Goal: Browse casually

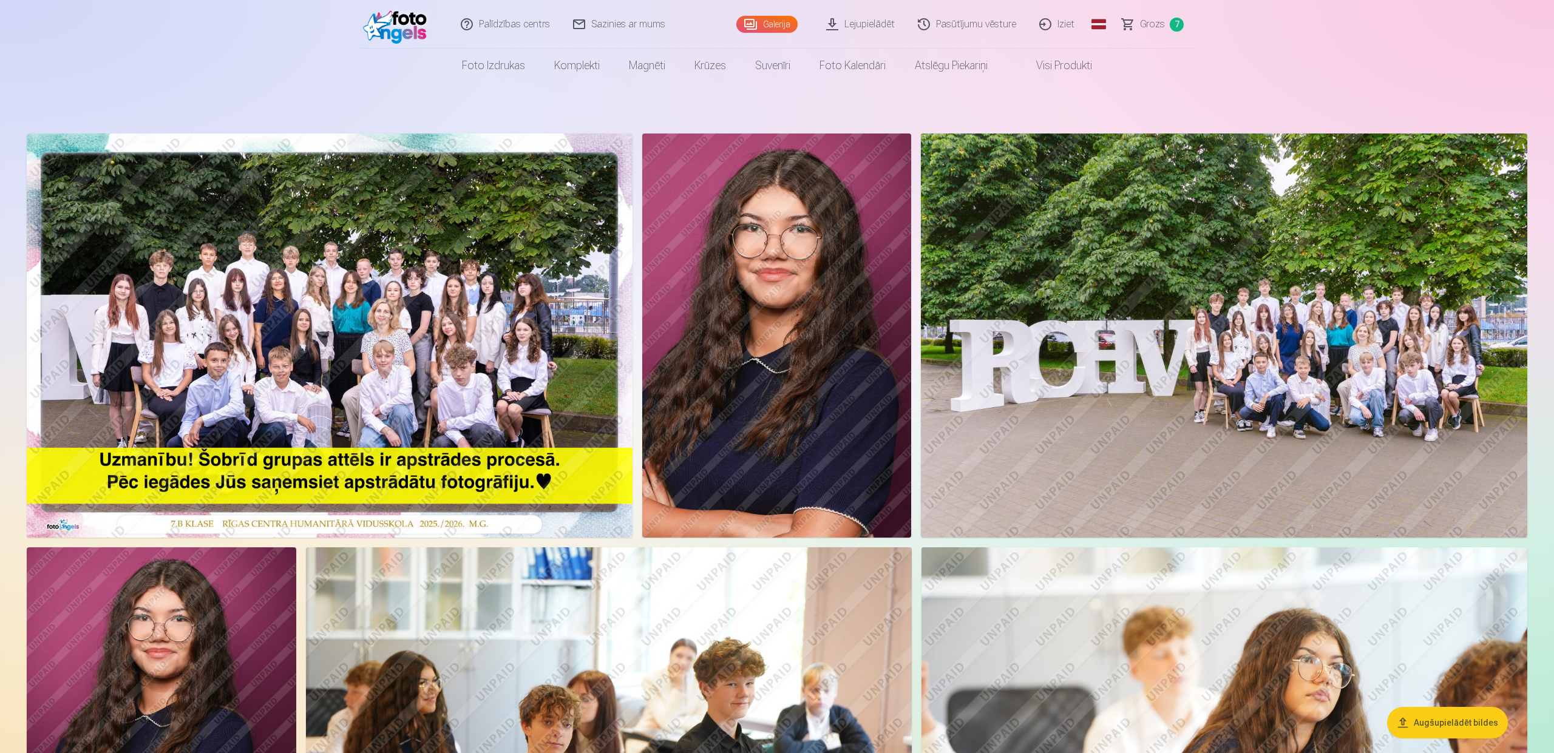
click at [368, 351] on img at bounding box center [330, 336] width 606 height 404
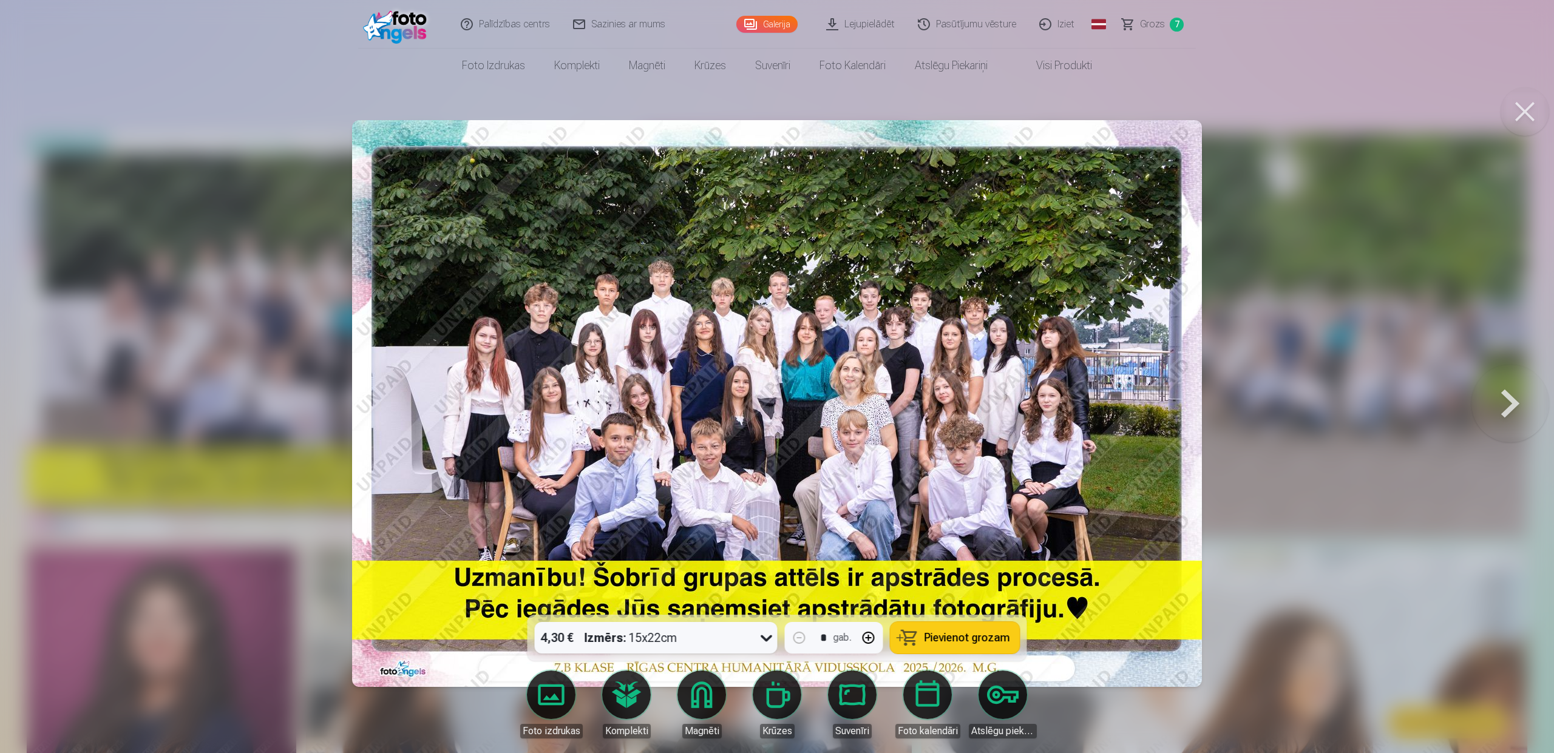
click at [1507, 418] on button at bounding box center [1511, 403] width 78 height 399
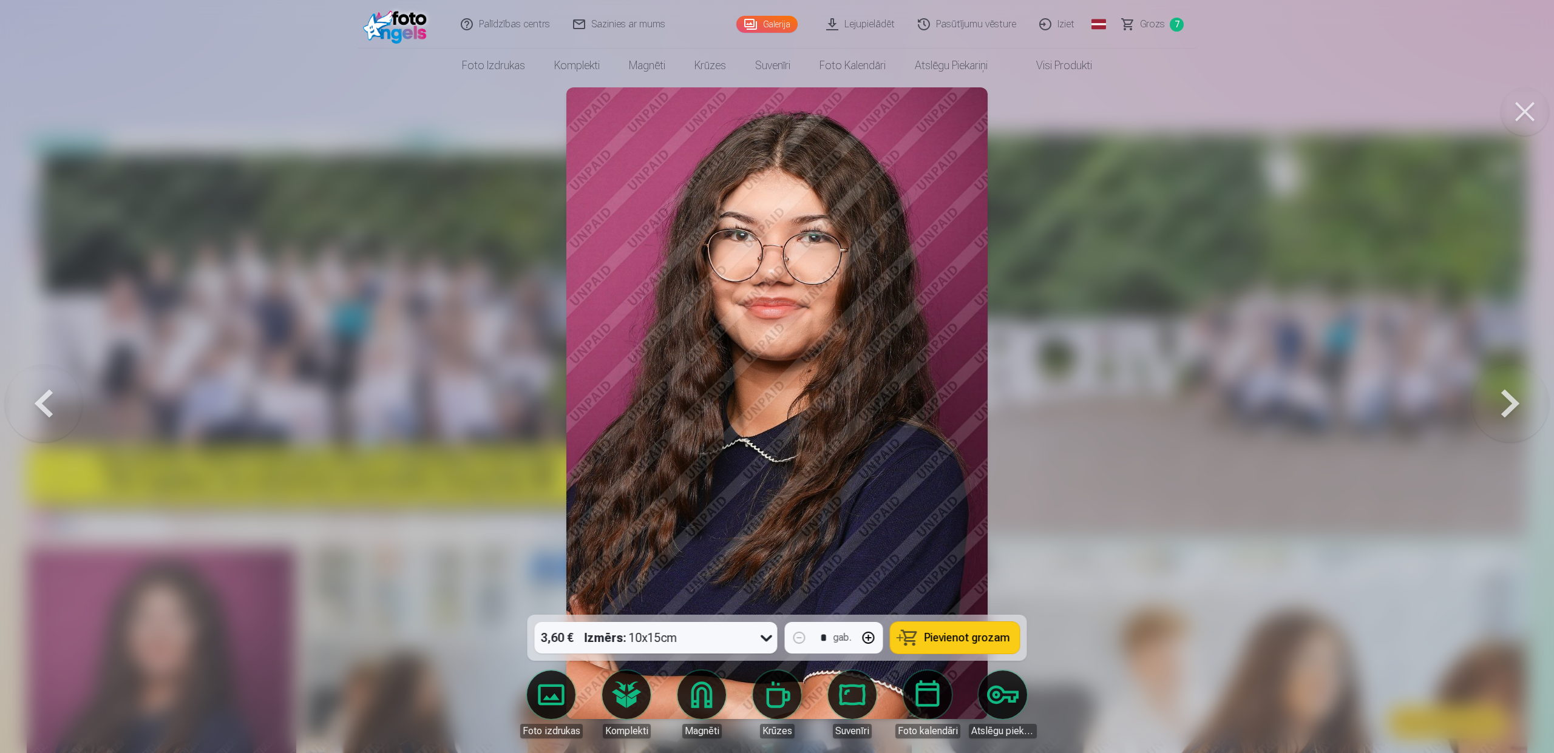
click at [1504, 417] on button at bounding box center [1511, 403] width 78 height 399
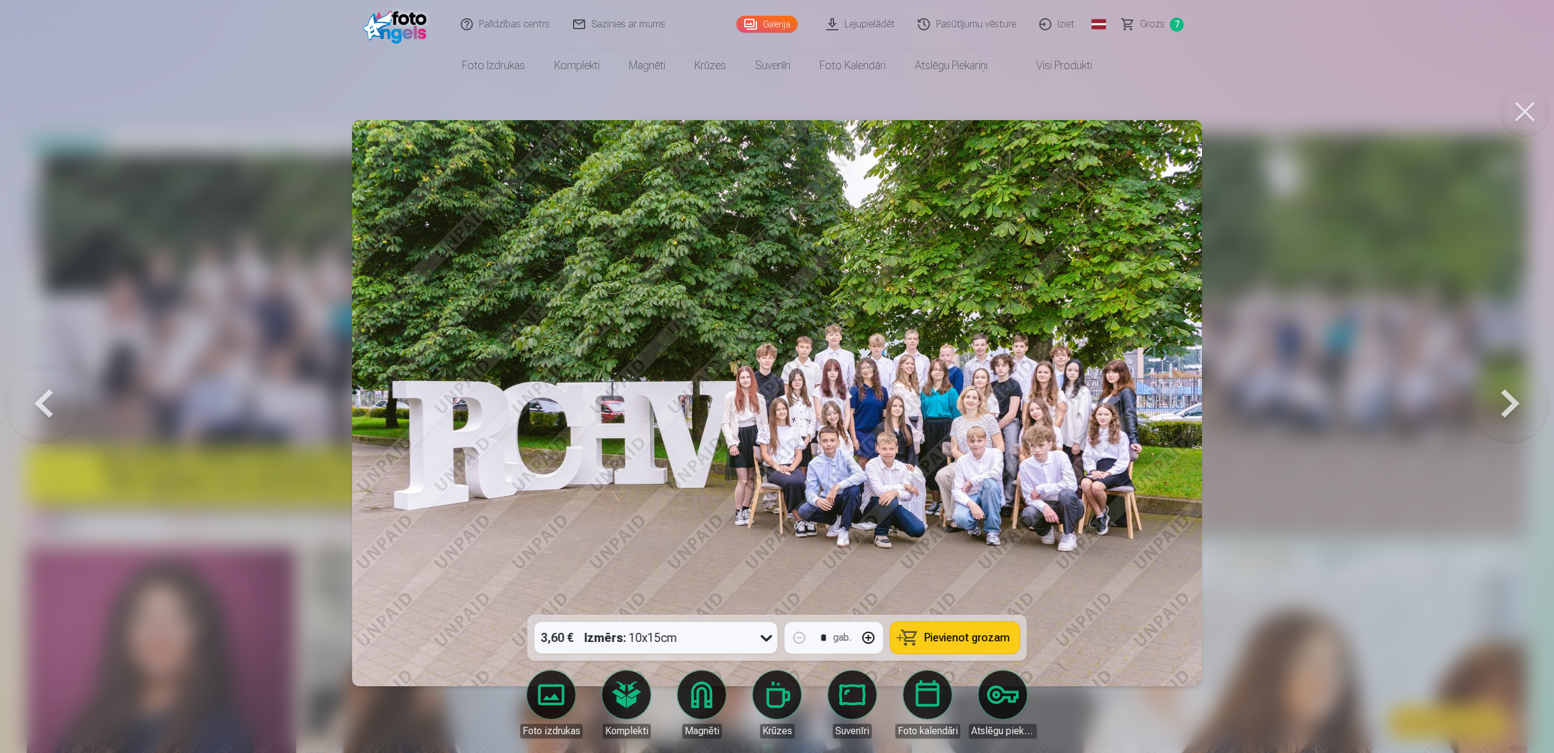
click at [1527, 114] on button at bounding box center [1525, 111] width 49 height 49
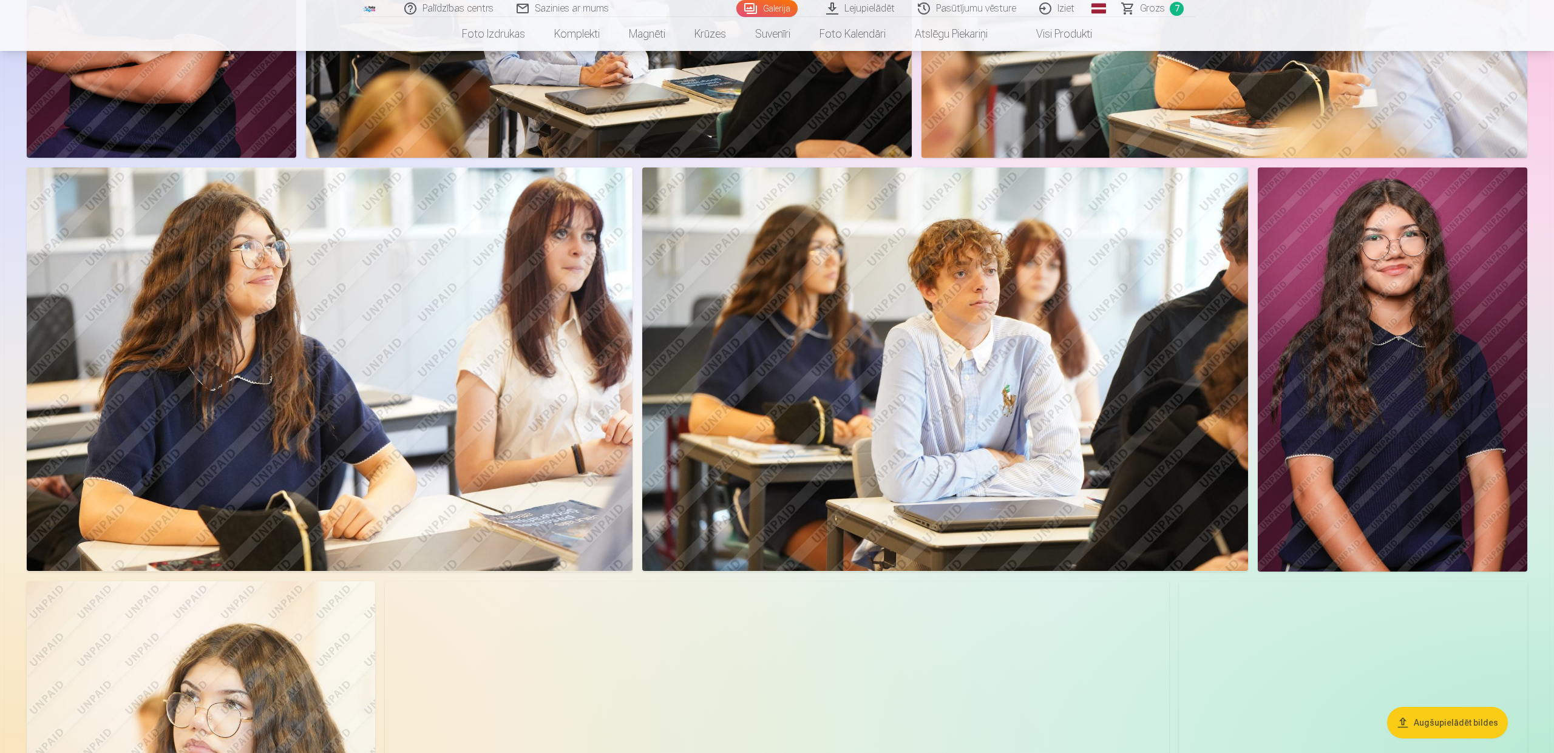
scroll to position [806, 0]
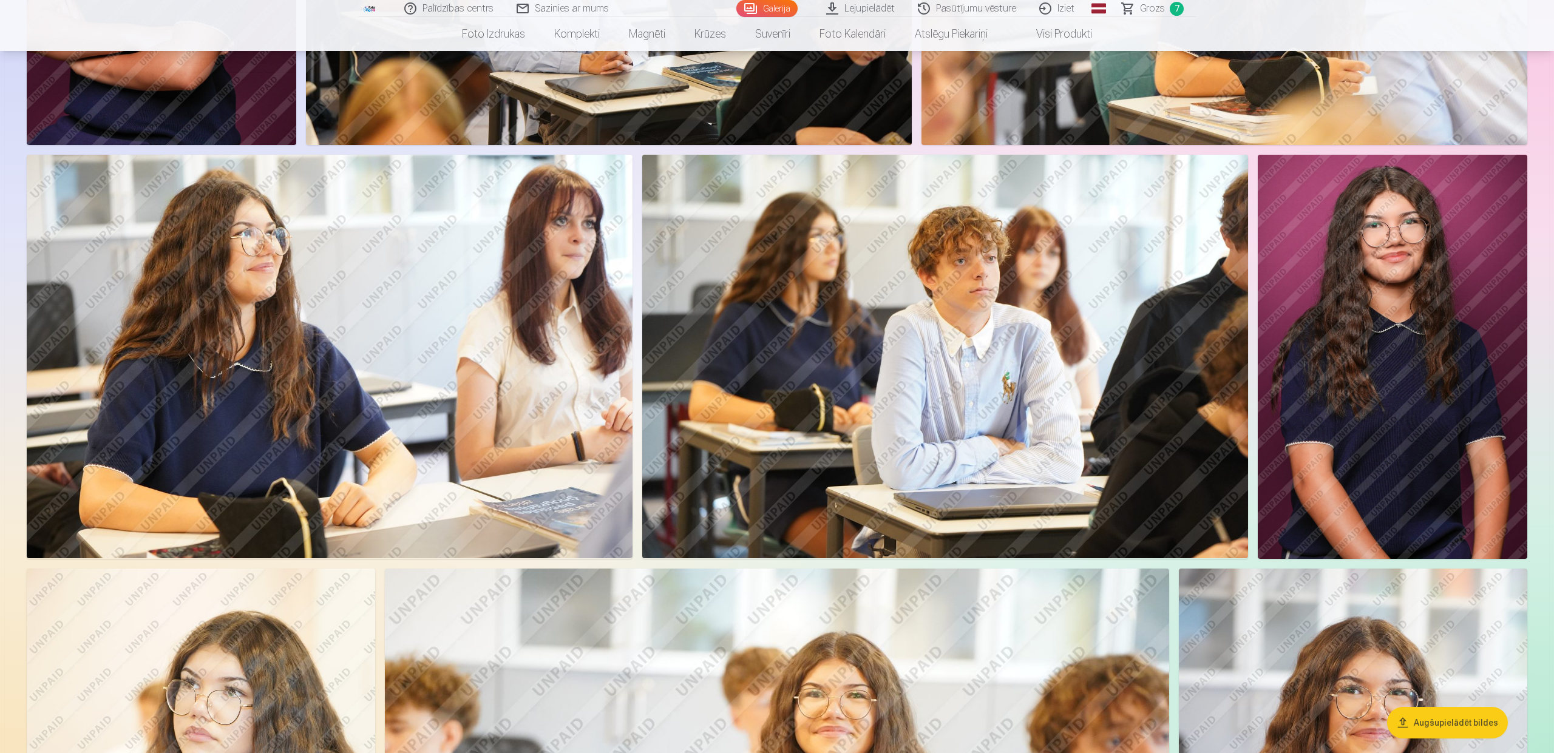
click at [551, 287] on img at bounding box center [330, 357] width 606 height 404
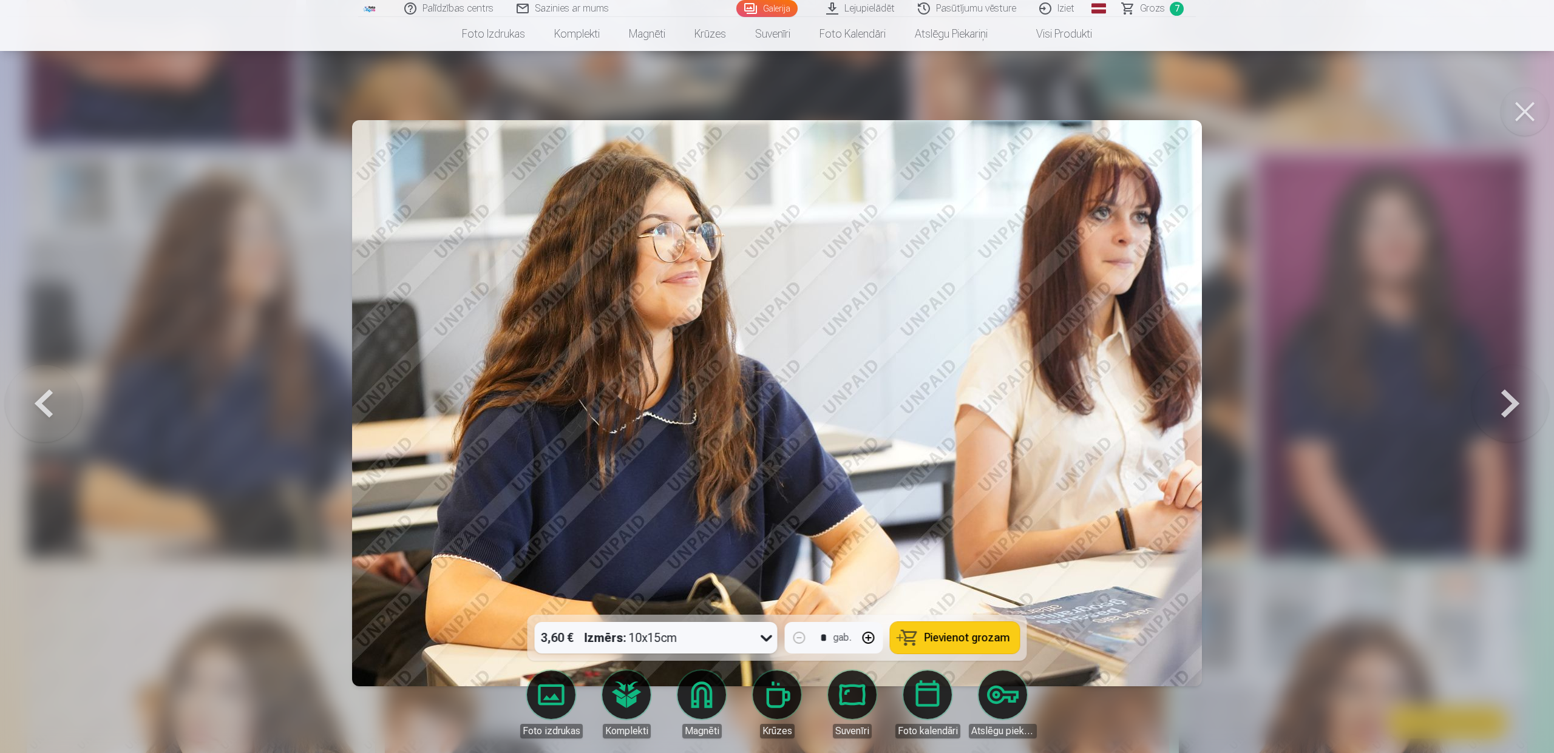
click at [1532, 114] on button at bounding box center [1525, 111] width 49 height 49
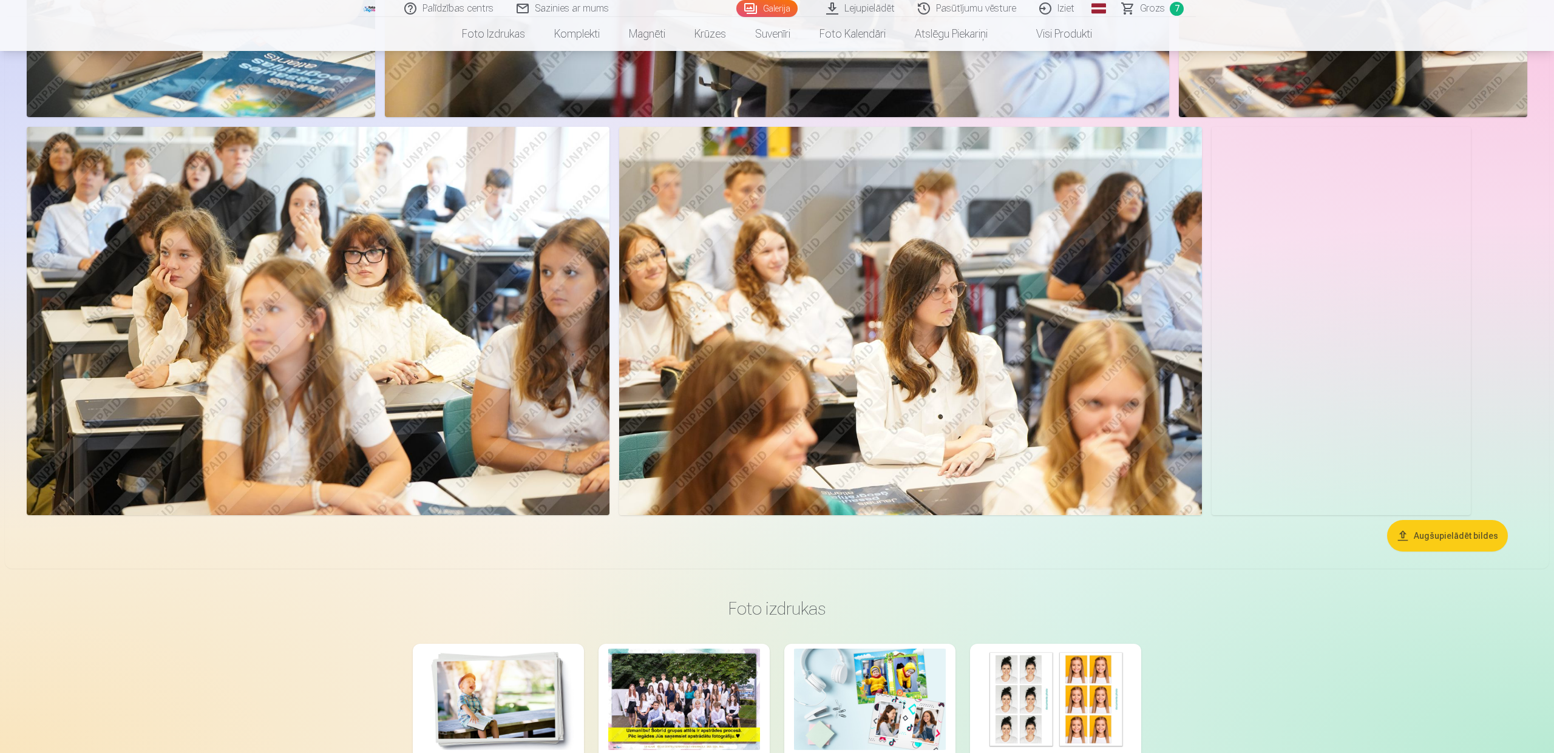
scroll to position [1782, 0]
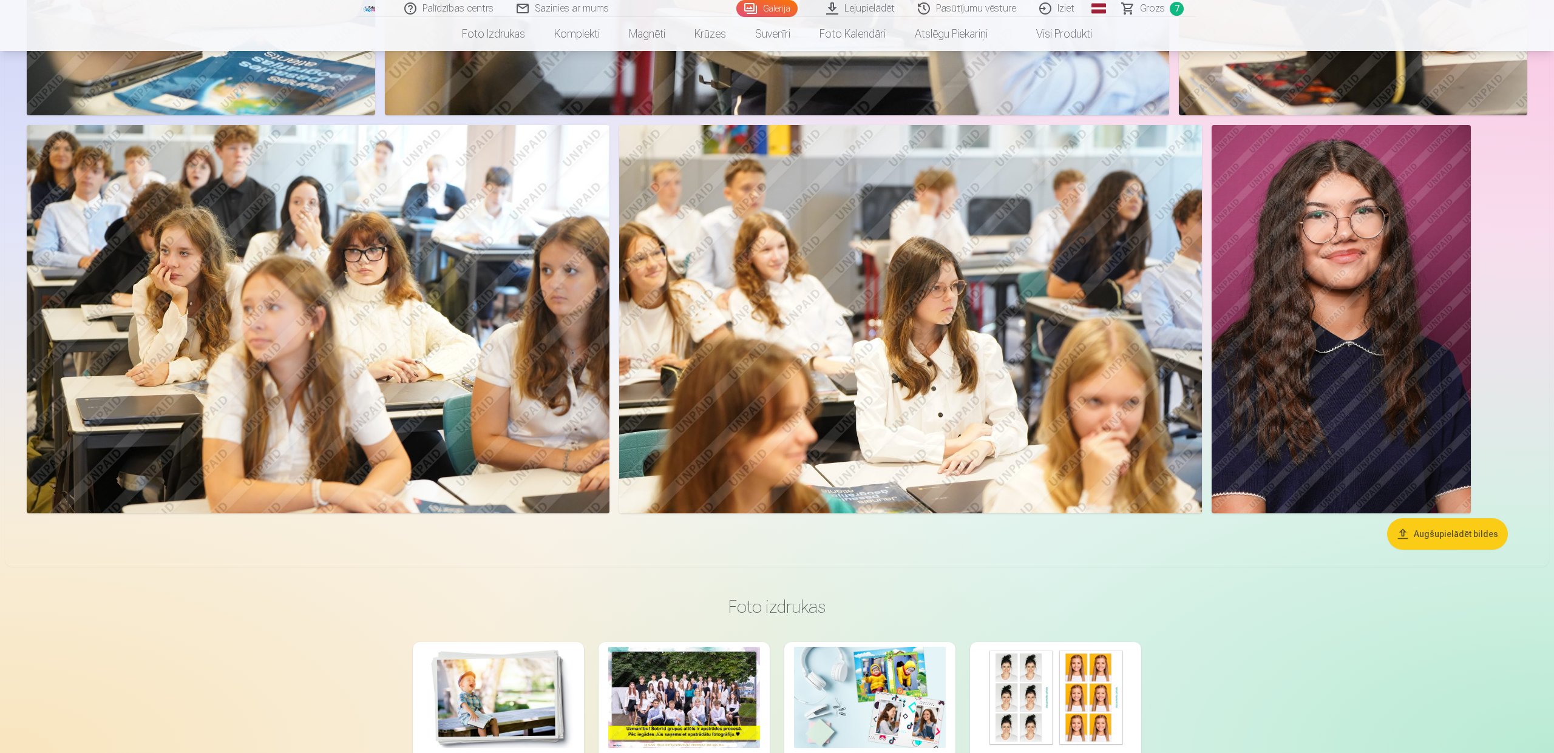
click at [342, 239] on img at bounding box center [318, 319] width 583 height 389
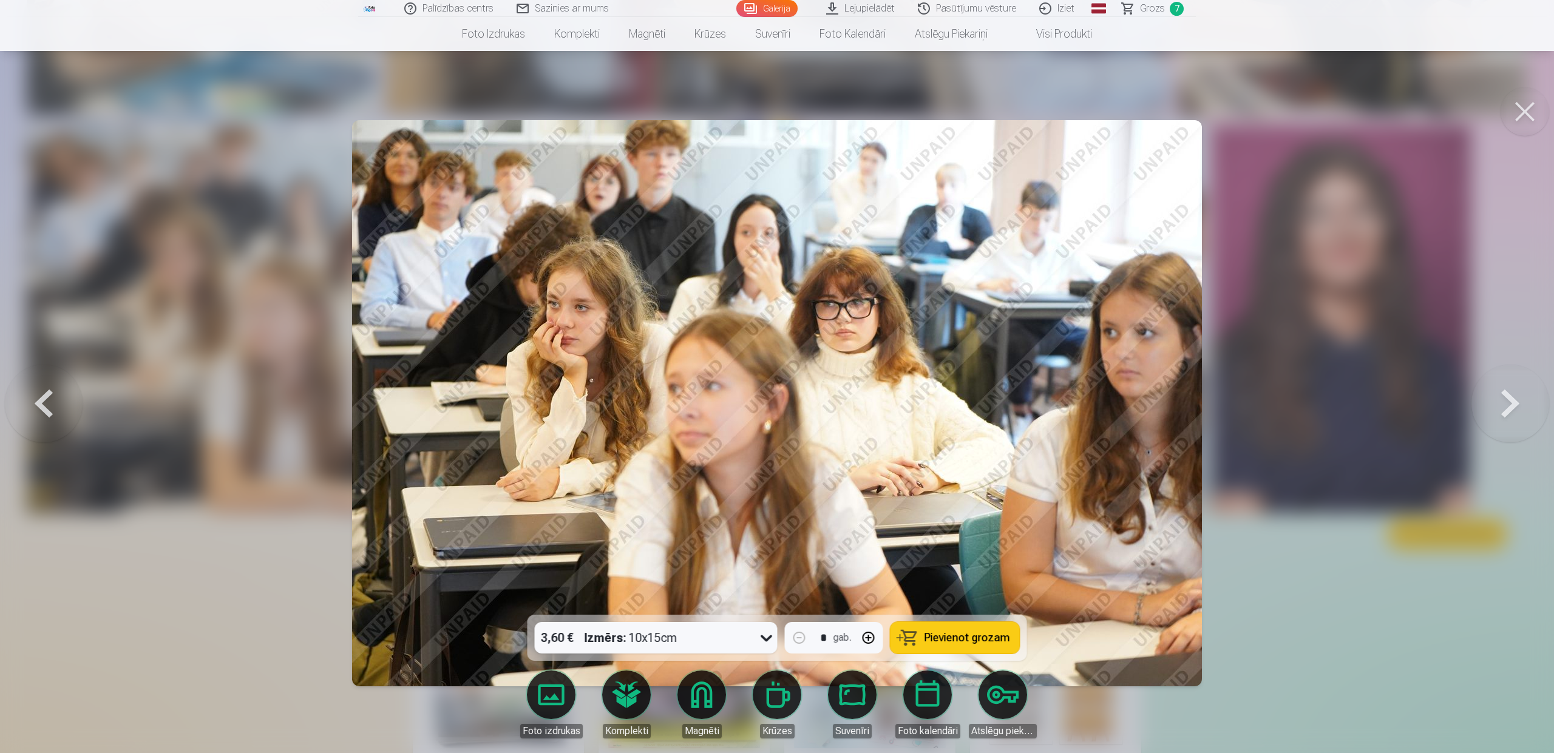
drag, startPoint x: 1529, startPoint y: 109, endPoint x: 1403, endPoint y: 200, distance: 155.7
click at [1529, 109] on button at bounding box center [1525, 111] width 49 height 49
